Goal: Task Accomplishment & Management: Use online tool/utility

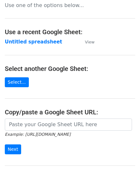
scroll to position [64, 0]
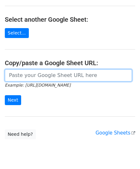
click at [21, 75] on input "url" at bounding box center [68, 76] width 127 height 12
paste input "[URL][DOMAIN_NAME]"
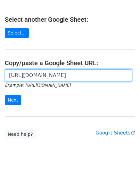
scroll to position [0, 135]
type input "[URL][DOMAIN_NAME]"
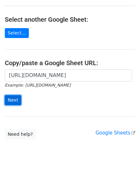
click at [14, 101] on input "Next" at bounding box center [13, 100] width 16 height 10
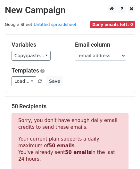
scroll to position [216, 0]
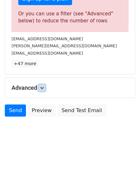
click at [44, 87] on icon at bounding box center [42, 88] width 4 height 4
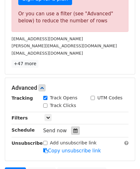
click at [71, 127] on div at bounding box center [75, 131] width 9 height 8
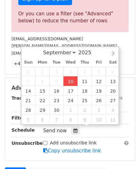
type input "2025-09-10 12:00"
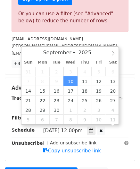
scroll to position [0, 0]
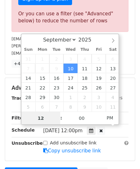
paste input "6"
type input "6"
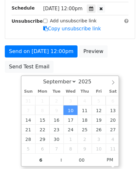
type input "2025-09-10 18:00"
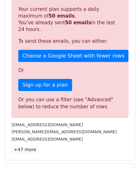
scroll to position [294, 0]
